Goal: Task Accomplishment & Management: Complete application form

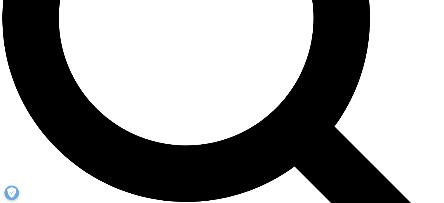
scroll to position [616, 0]
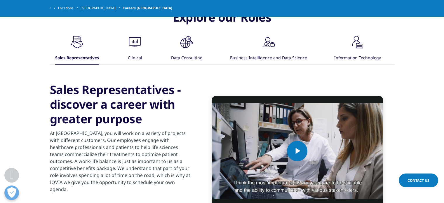
scroll to position [341, 0]
click at [86, 46] on icon ".cls-1{fill:#00a3e0;}" at bounding box center [77, 42] width 18 height 18
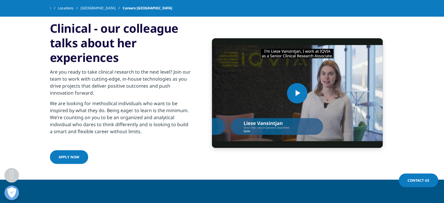
scroll to position [402, 0]
click at [71, 160] on link "Apply now" at bounding box center [69, 157] width 38 height 14
click at [68, 153] on link "Apply now" at bounding box center [69, 157] width 38 height 14
